Goal: Book appointment/travel/reservation

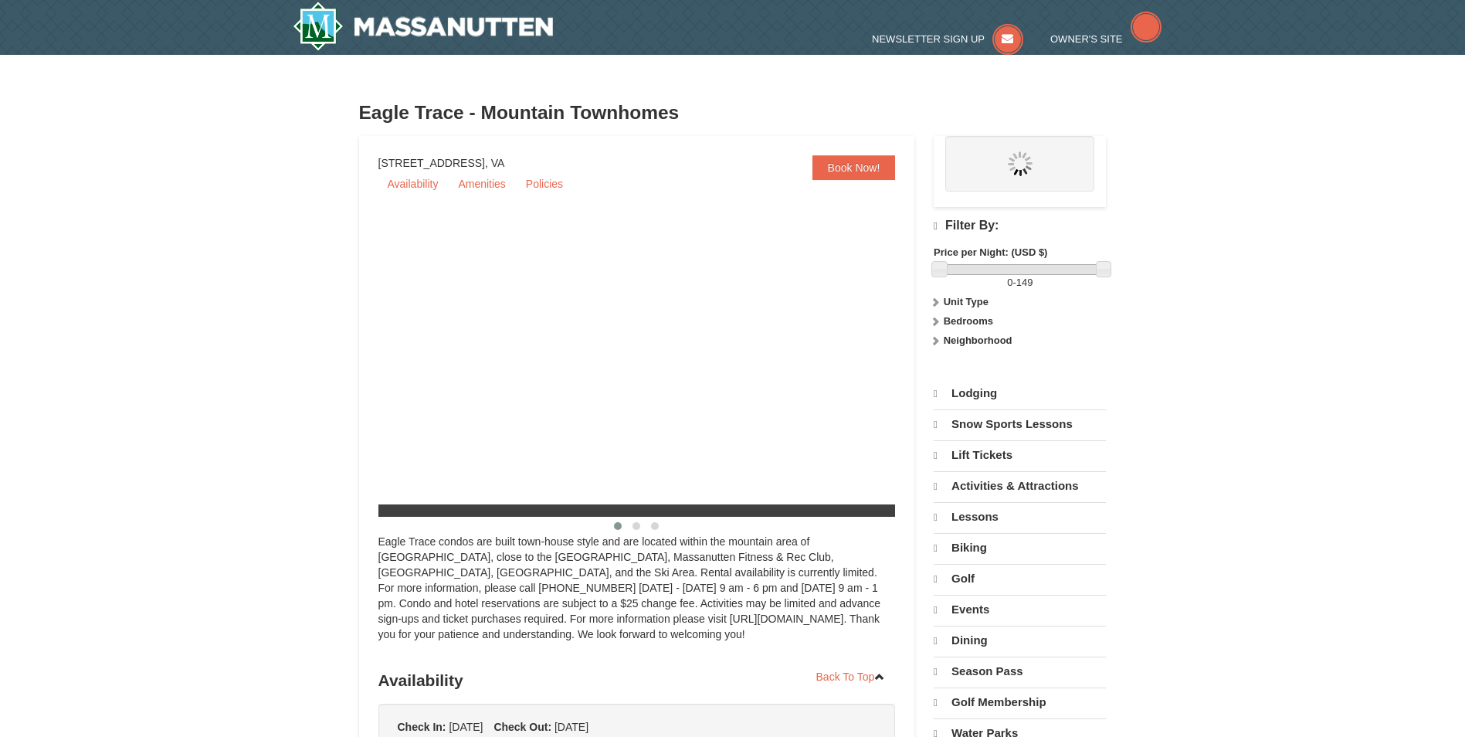
select select "10"
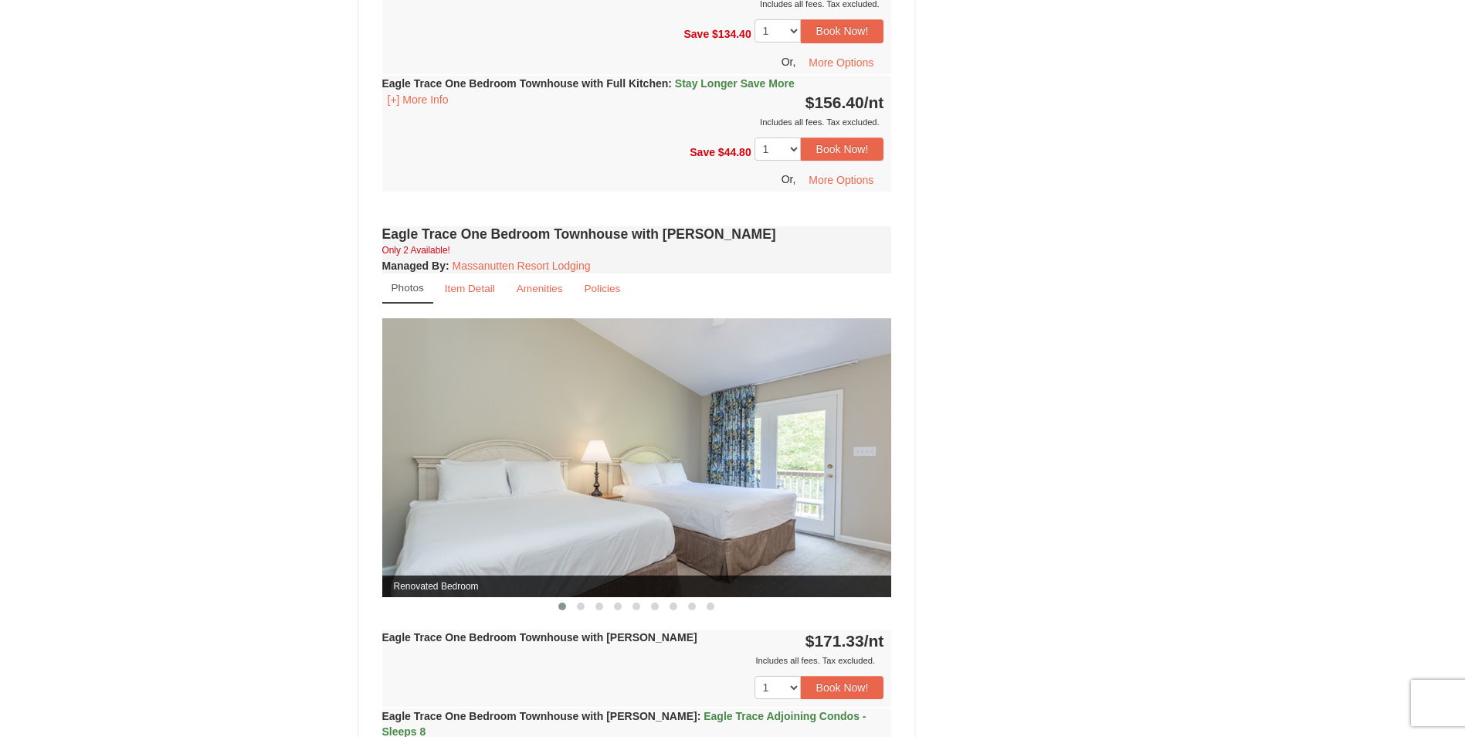
scroll to position [1236, 0]
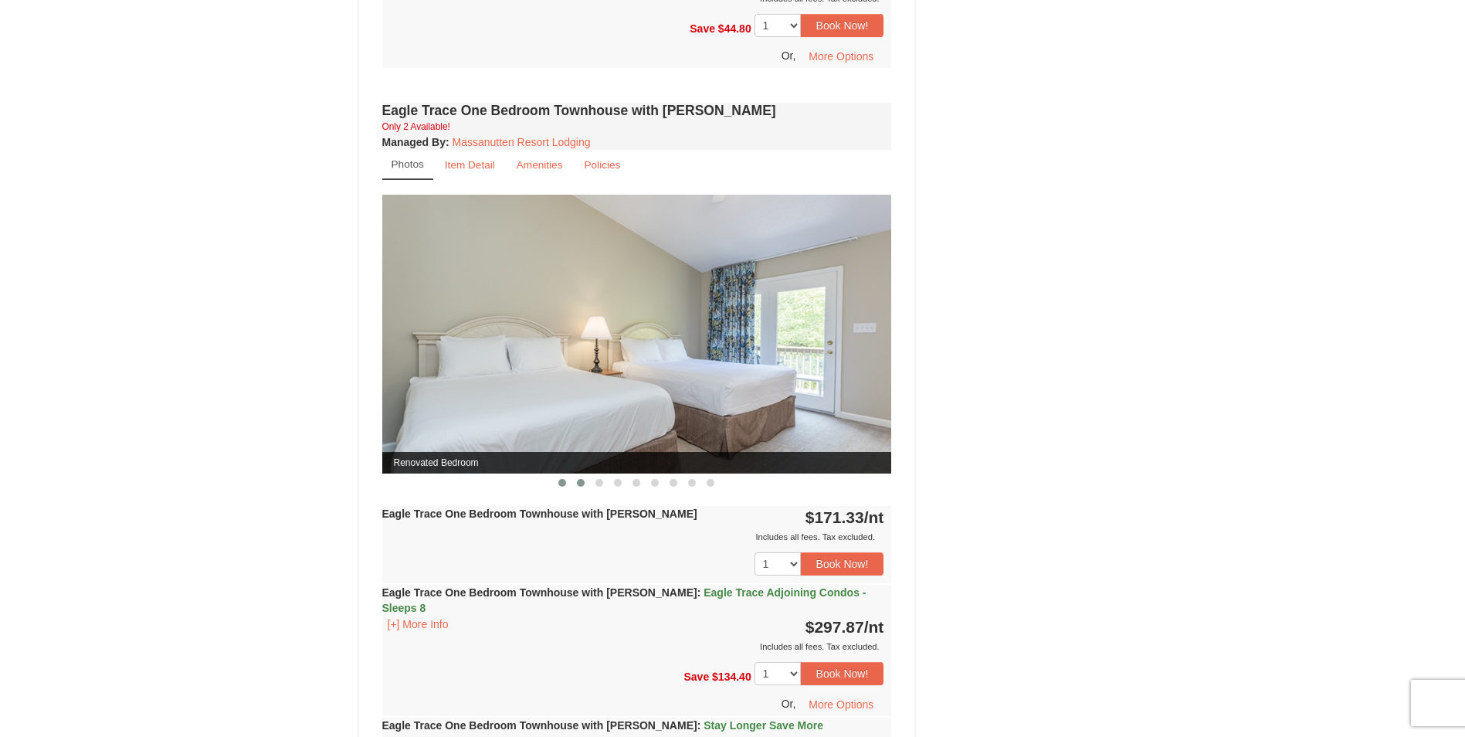
click at [579, 484] on span at bounding box center [581, 483] width 8 height 8
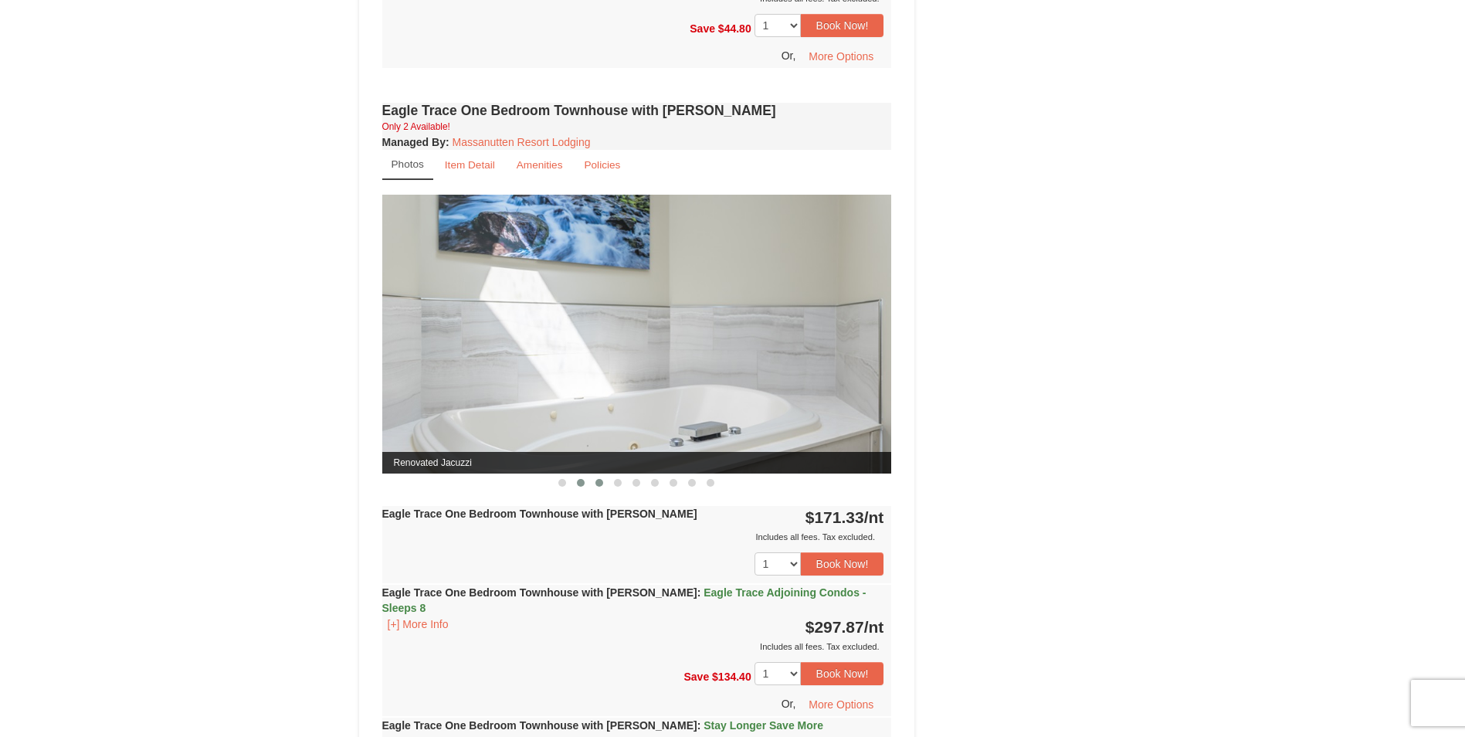
click at [596, 484] on span at bounding box center [600, 483] width 8 height 8
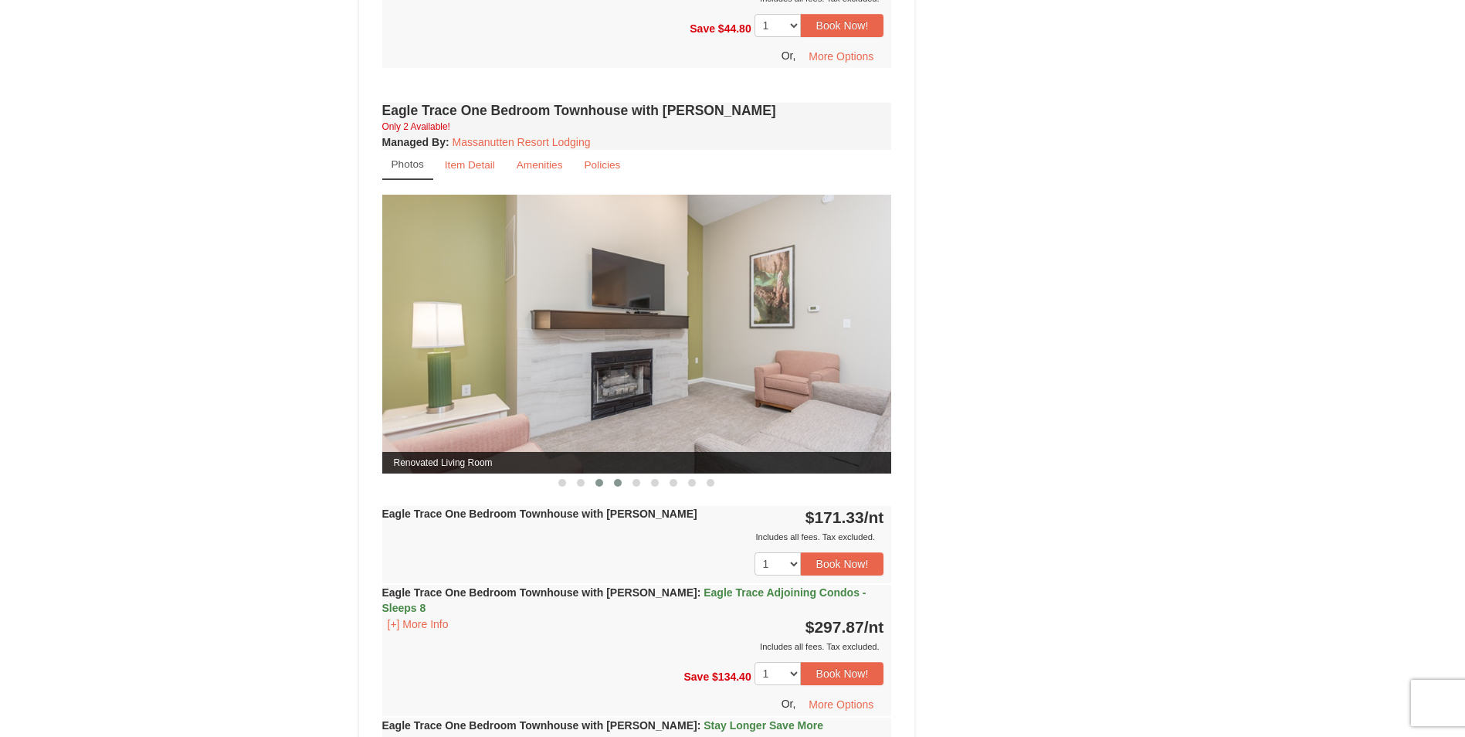
click at [619, 484] on span at bounding box center [618, 483] width 8 height 8
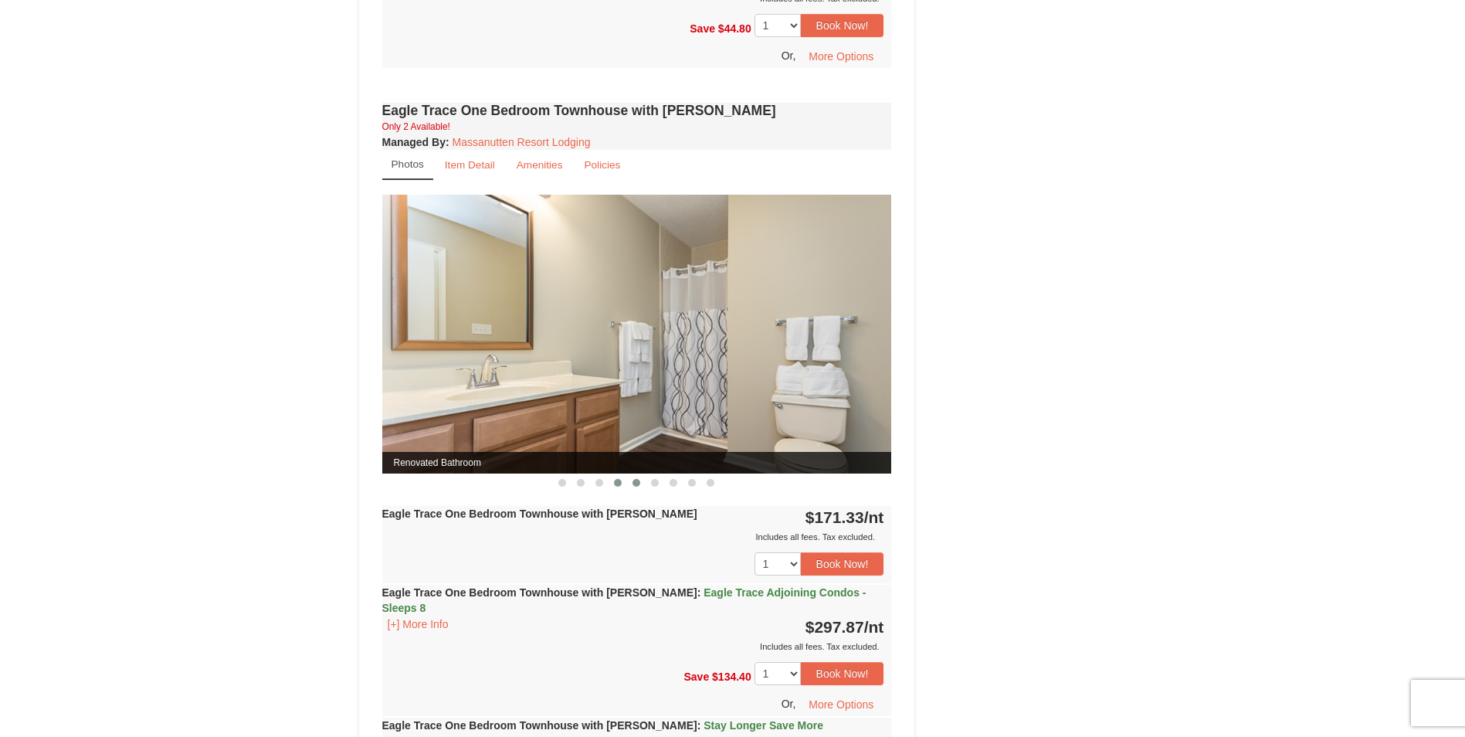
click at [640, 484] on button at bounding box center [636, 482] width 19 height 15
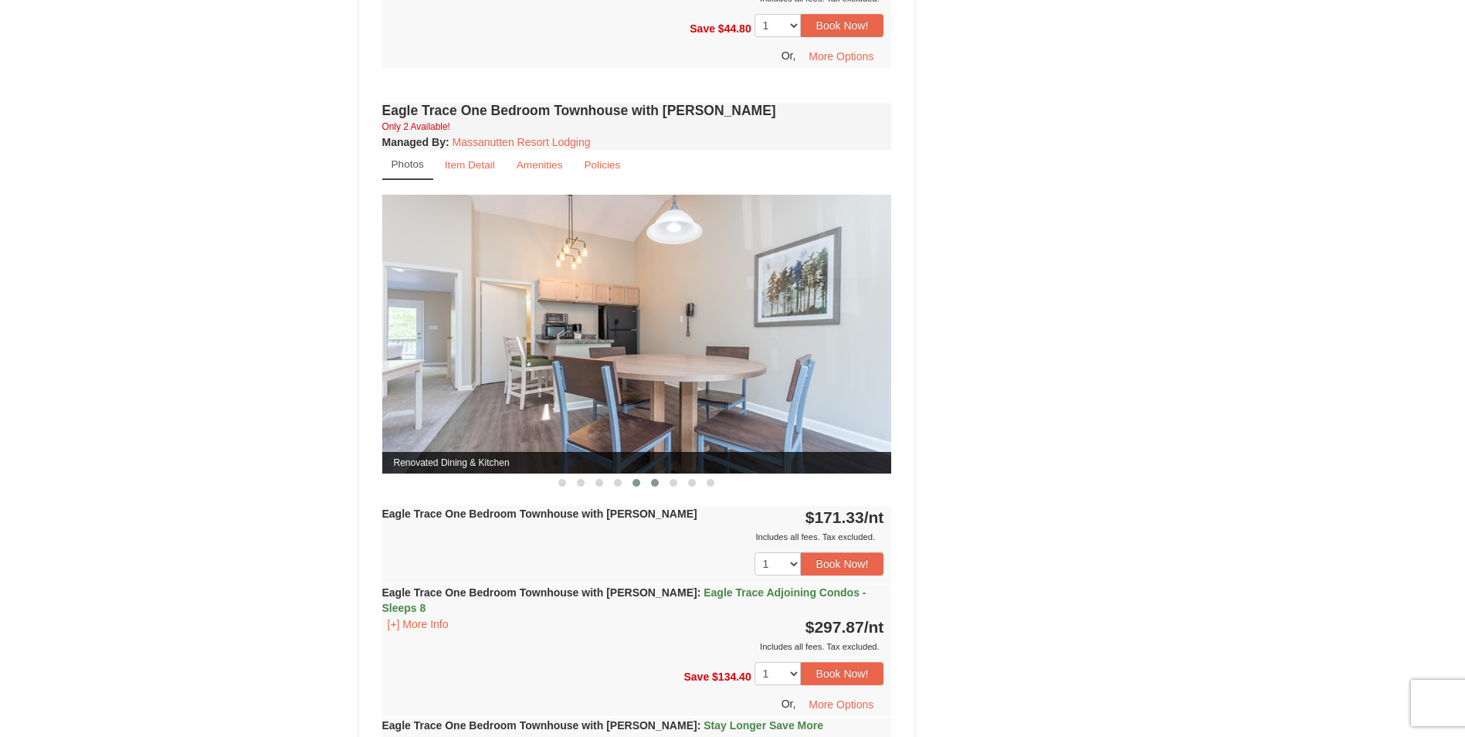
click at [660, 484] on button at bounding box center [655, 482] width 19 height 15
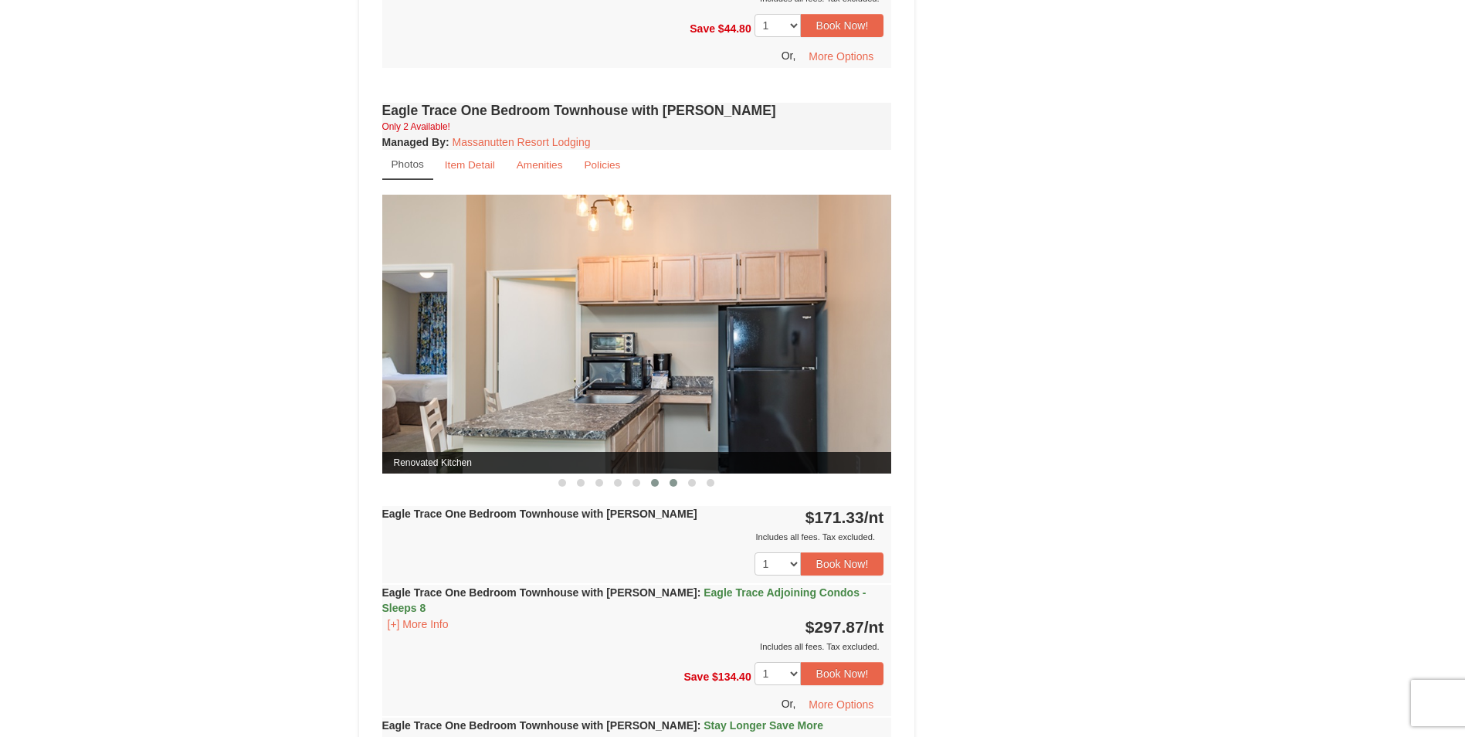
click at [671, 483] on span at bounding box center [674, 483] width 8 height 8
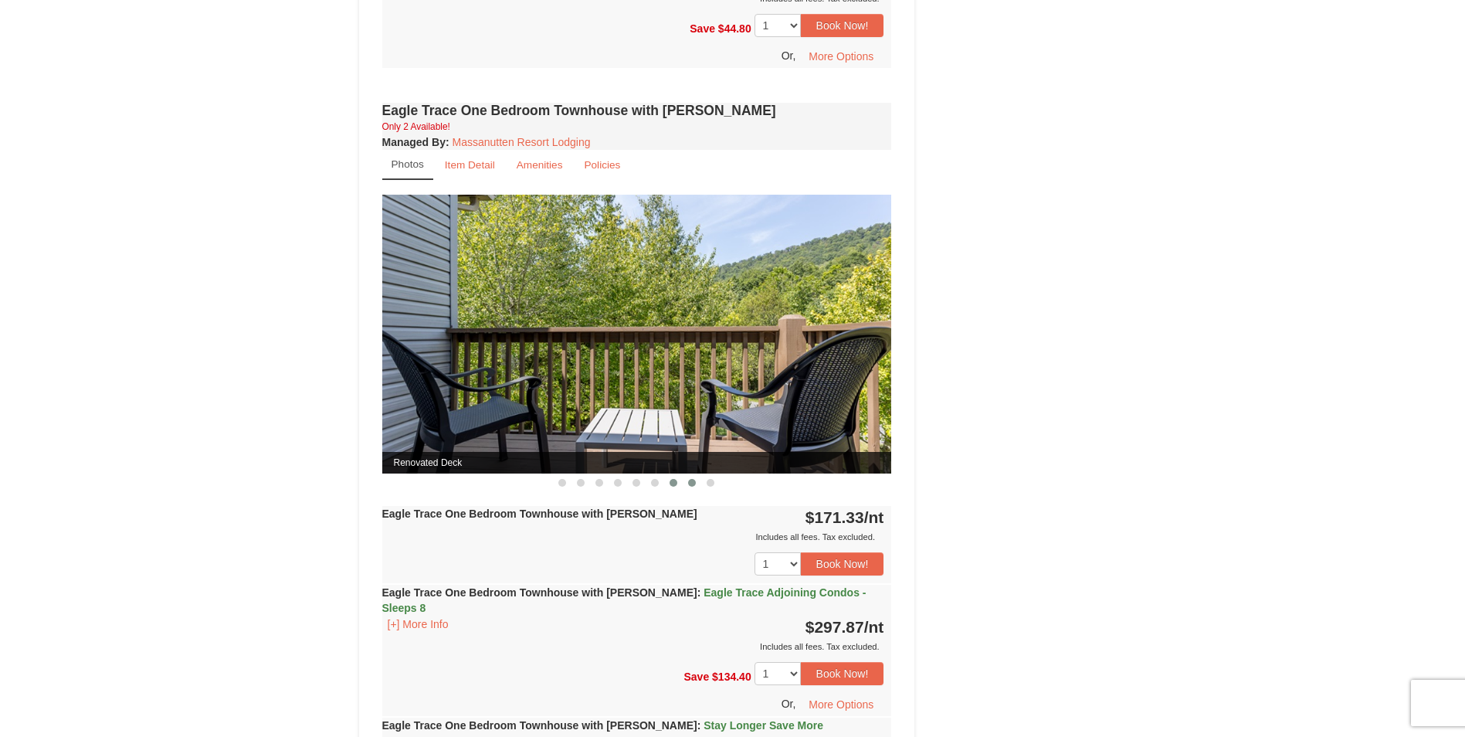
click at [694, 486] on span at bounding box center [692, 483] width 8 height 8
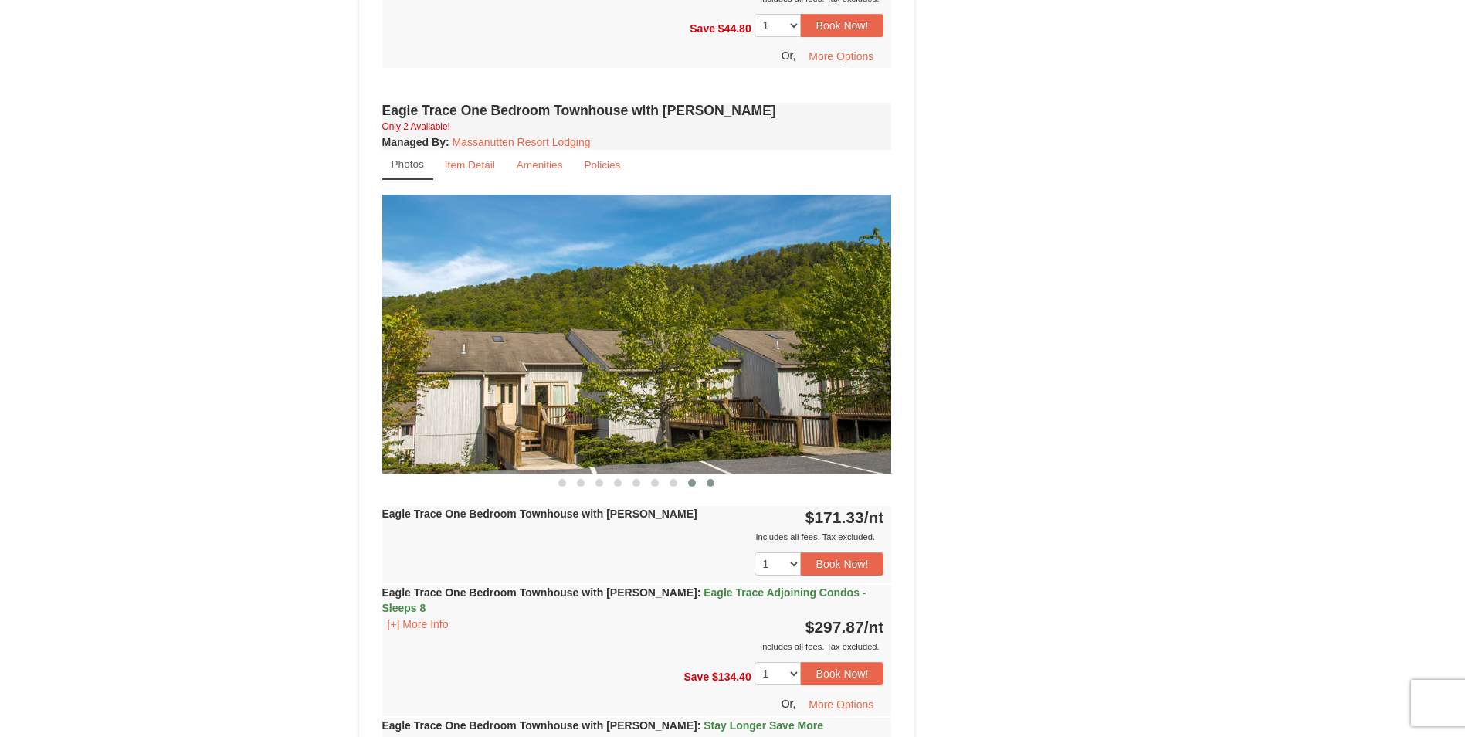
click at [706, 484] on button at bounding box center [710, 482] width 19 height 15
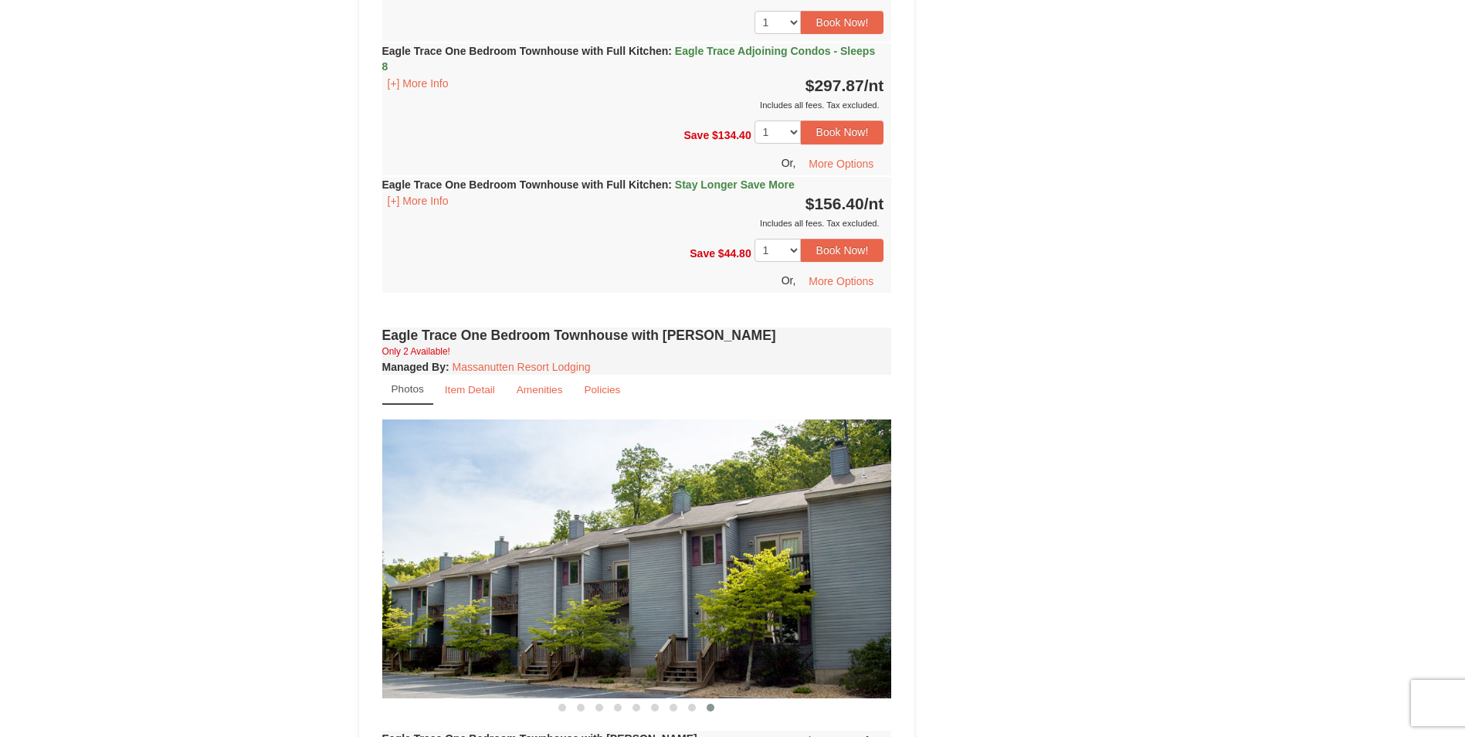
scroll to position [927, 0]
